Goal: Information Seeking & Learning: Learn about a topic

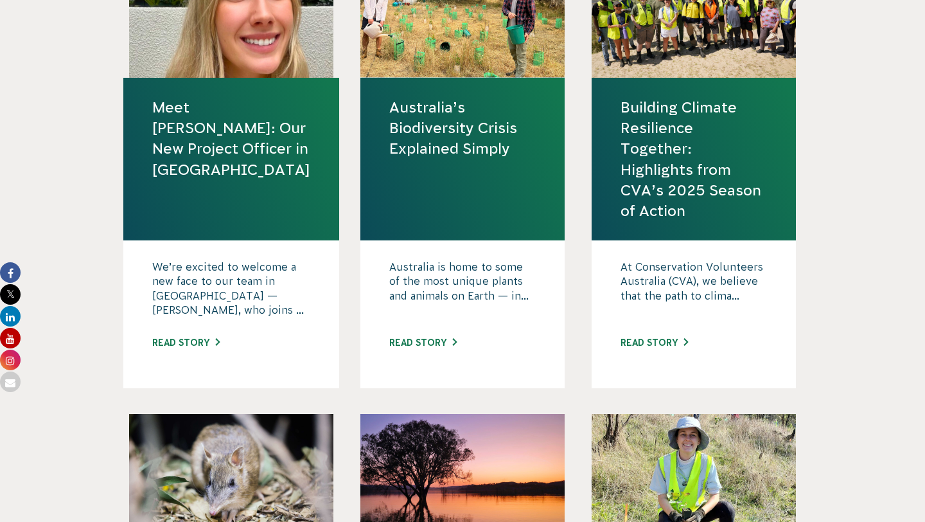
scroll to position [1175, 0]
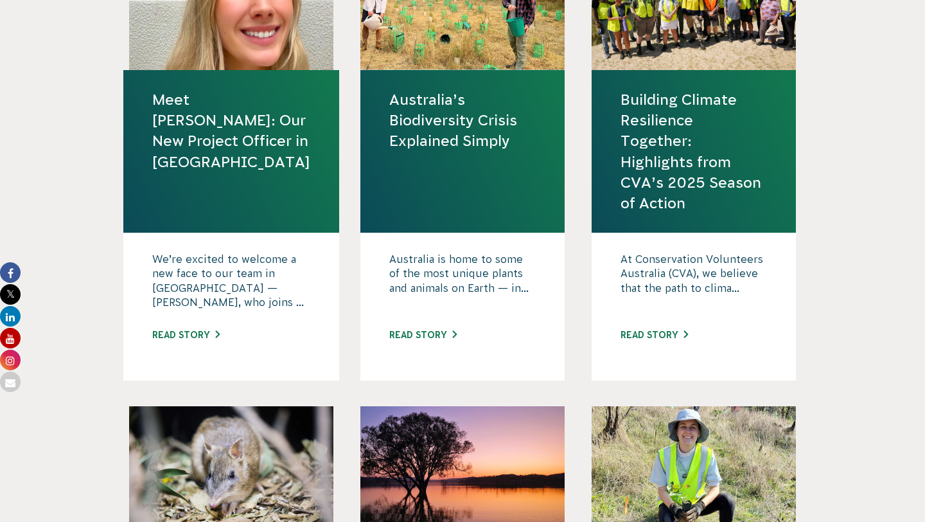
click at [646, 165] on link "Building Climate Resilience Together: Highlights from CVA’s 2025 Season of Acti…" at bounding box center [694, 151] width 147 height 124
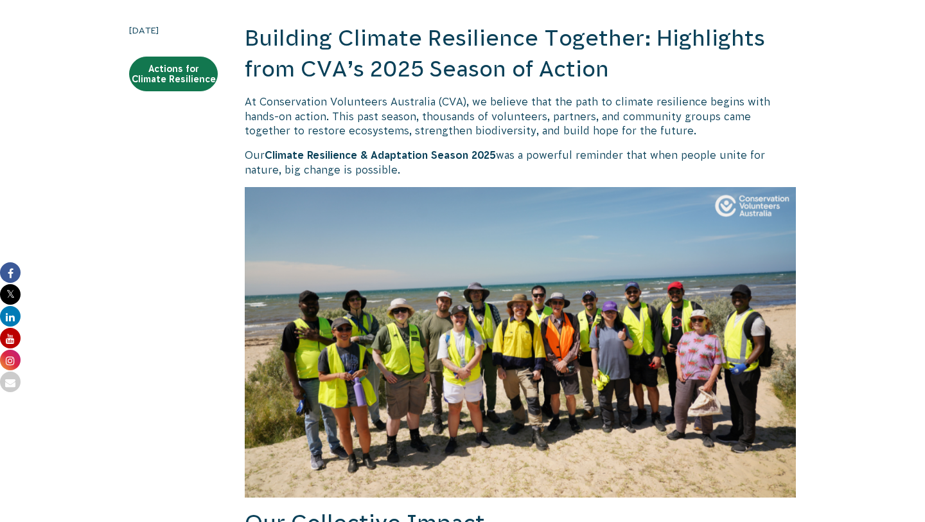
scroll to position [369, 0]
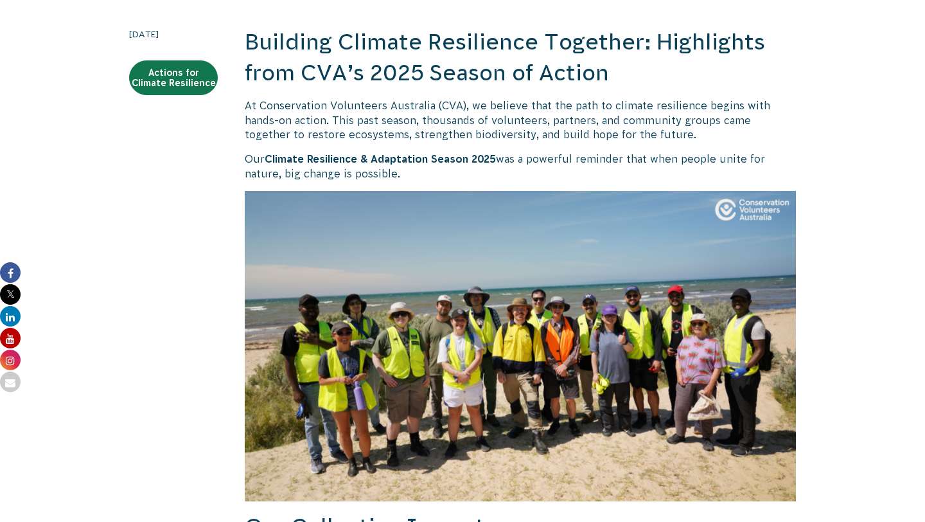
drag, startPoint x: 305, startPoint y: 118, endPoint x: 419, endPoint y: 168, distance: 124.6
copy div "At Conservation Volunteers Australia (CVA), we believe that the path to climate…"
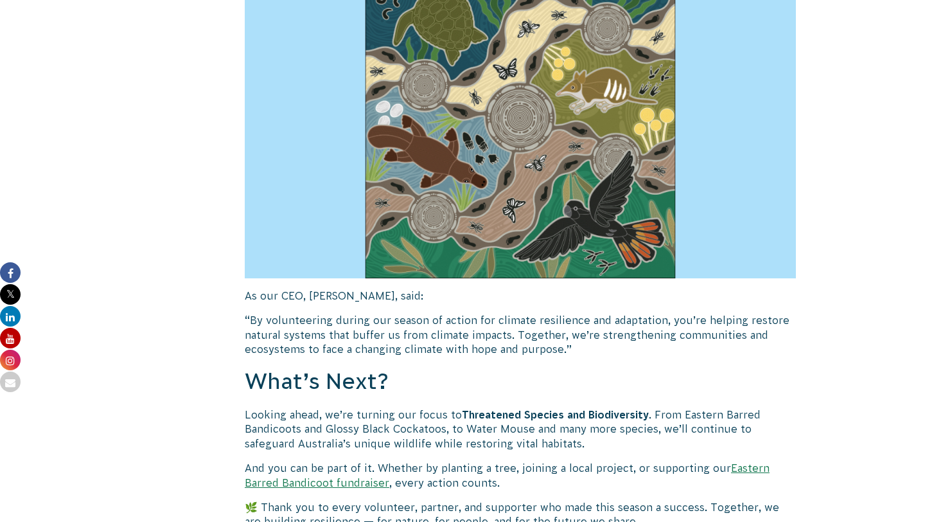
scroll to position [1834, 0]
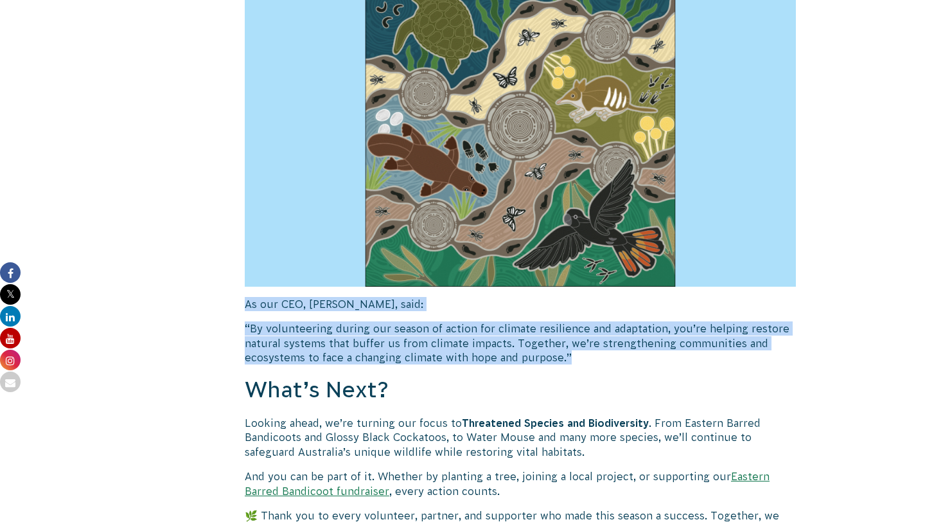
drag, startPoint x: 246, startPoint y: 306, endPoint x: 599, endPoint y: 358, distance: 356.6
copy div "As our CEO, Phil Harrison, said: “By volunteering during our season of action f…"
